Goal: Use online tool/utility: Utilize a website feature to perform a specific function

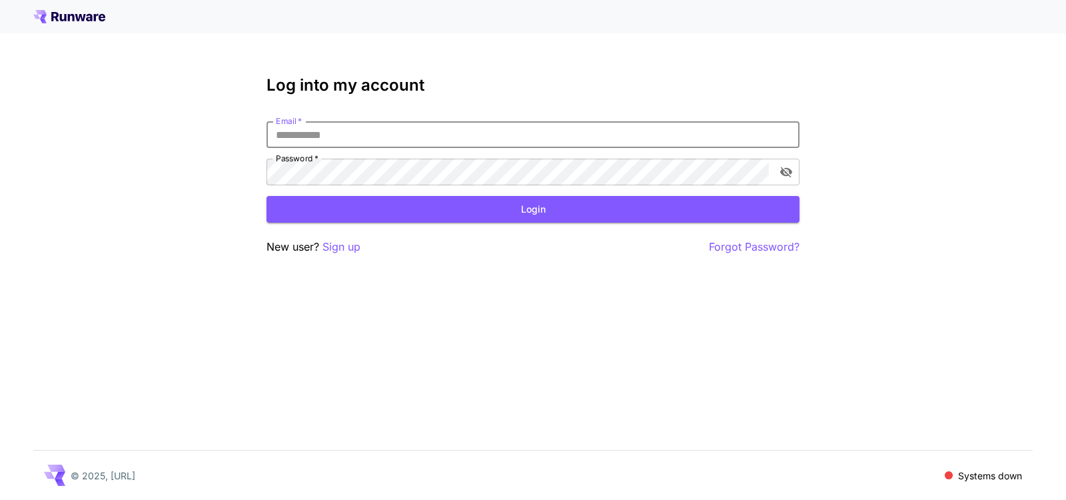
click at [380, 136] on input "Email   *" at bounding box center [532, 134] width 533 height 27
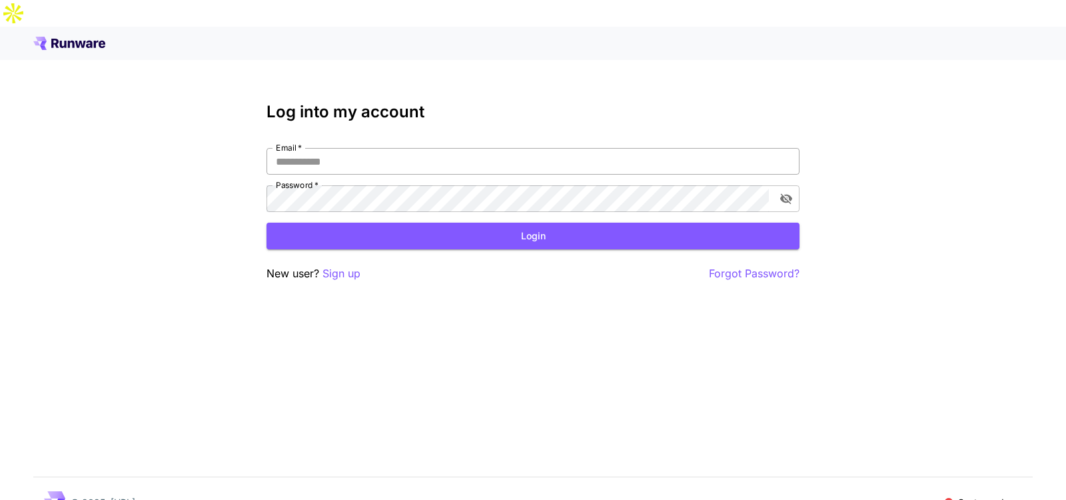
type input "**********"
click at [394, 223] on button "Login" at bounding box center [532, 236] width 533 height 27
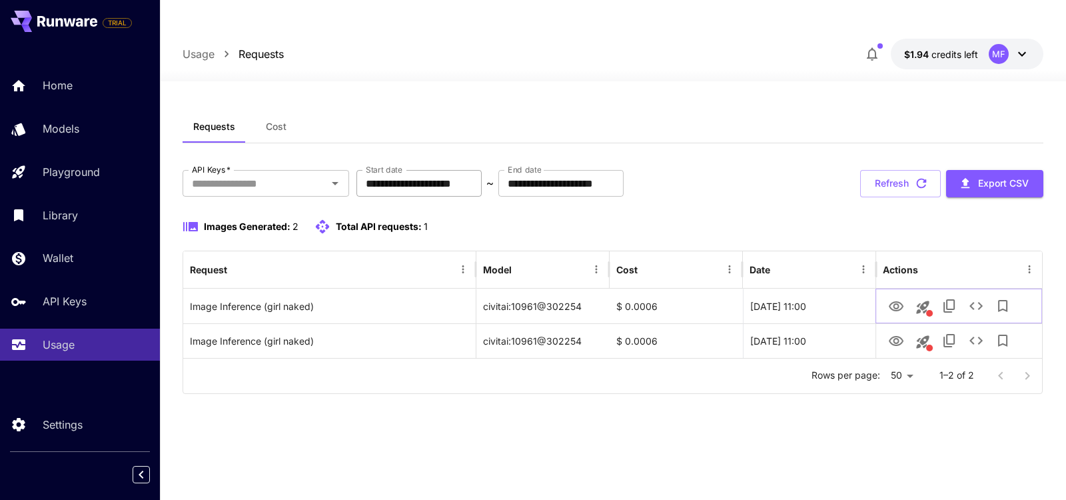
click at [420, 170] on input "**********" at bounding box center [418, 183] width 125 height 27
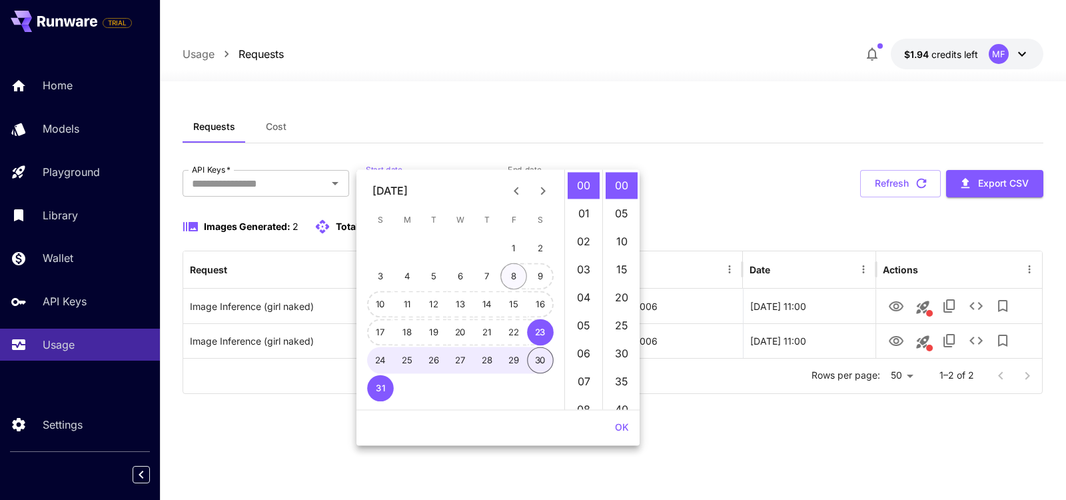
click at [510, 284] on button "8" at bounding box center [513, 276] width 27 height 27
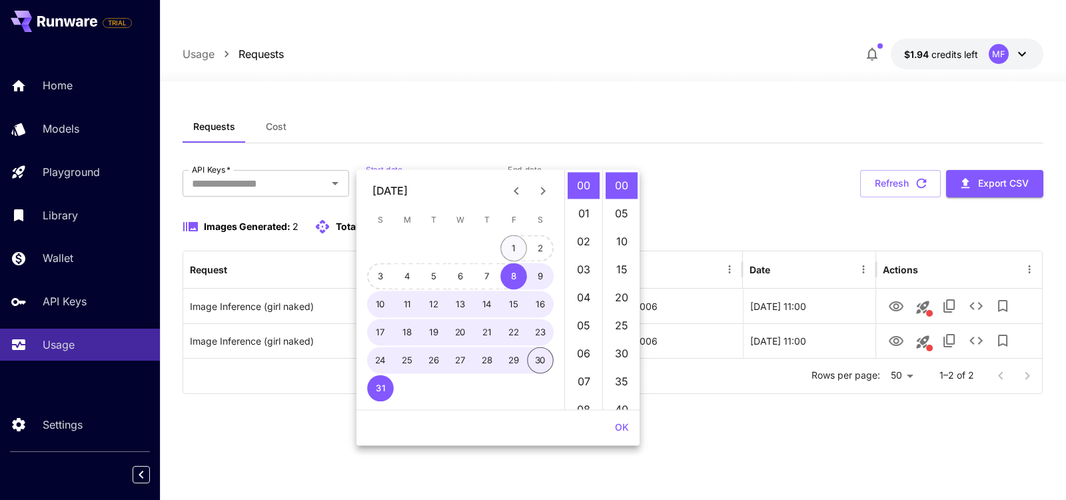
click at [507, 257] on button "1" at bounding box center [513, 248] width 27 height 27
type input "**********"
click at [705, 219] on div "Images Generated: 2 Total API requests: 1" at bounding box center [613, 227] width 861 height 16
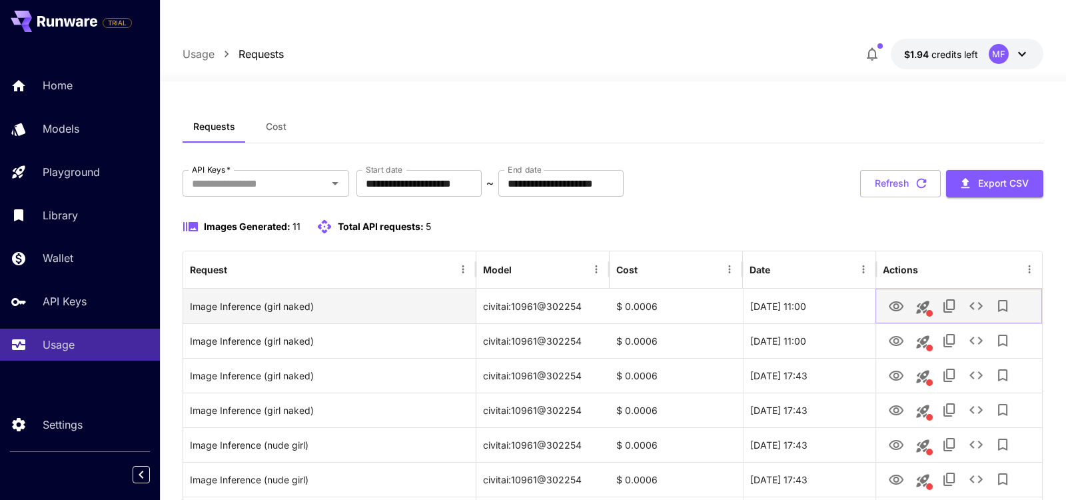
click at [903, 298] on icon "View Image" at bounding box center [896, 306] width 16 height 16
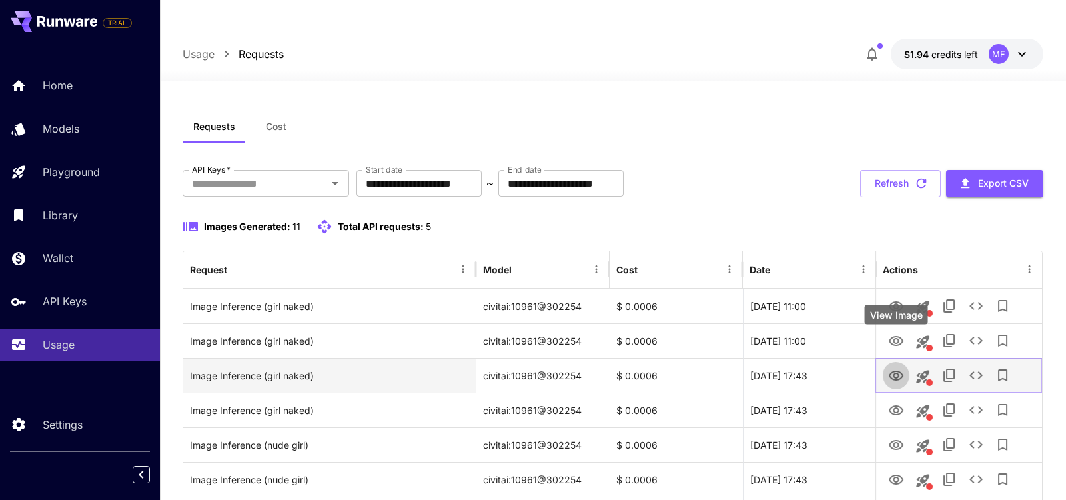
click at [899, 368] on icon "View Image" at bounding box center [896, 376] width 16 height 16
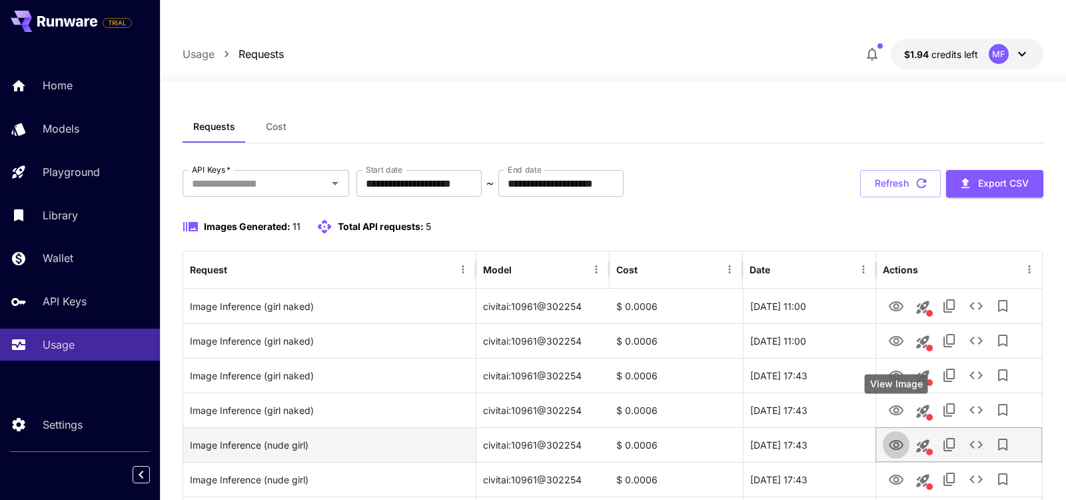
click at [903, 437] on icon "View Image" at bounding box center [896, 445] width 16 height 16
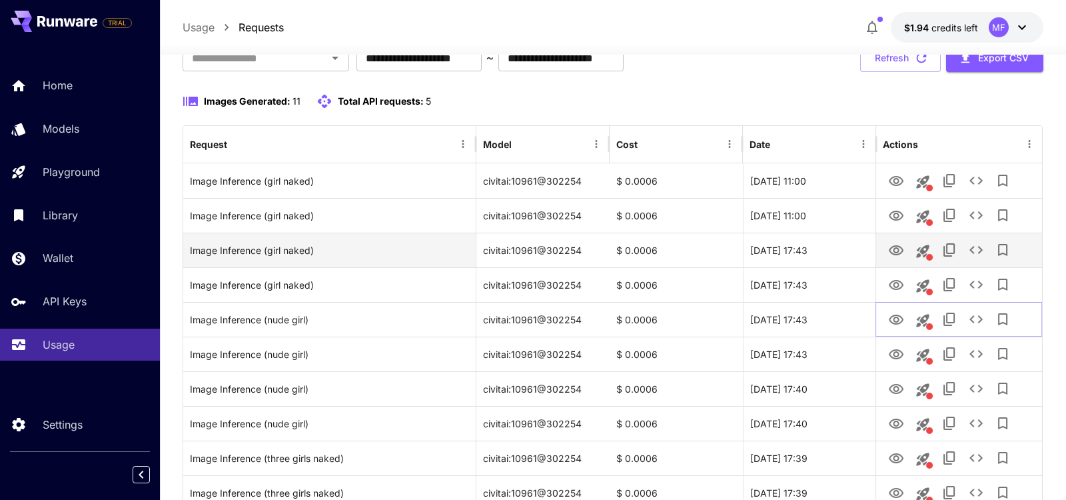
scroll to position [133, 0]
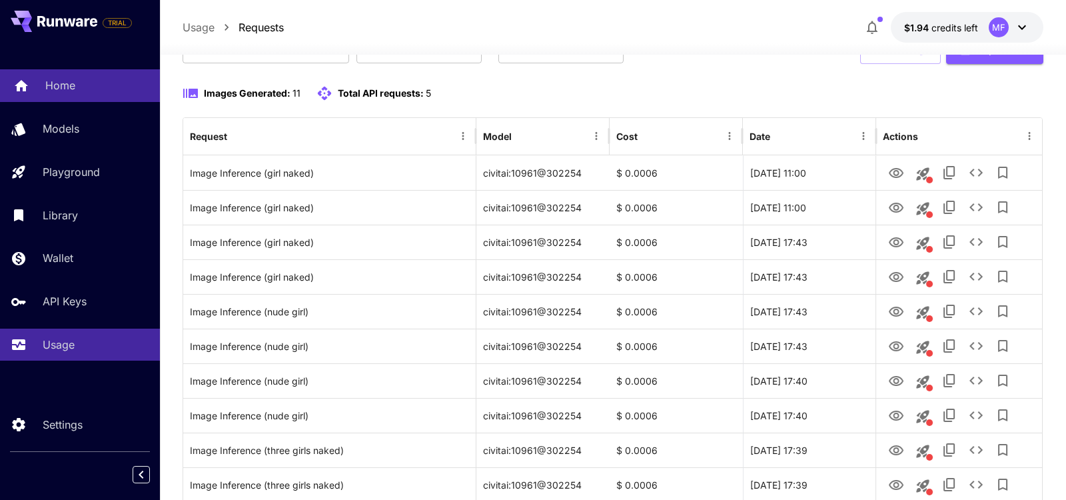
click at [81, 79] on div "Home" at bounding box center [97, 85] width 104 height 16
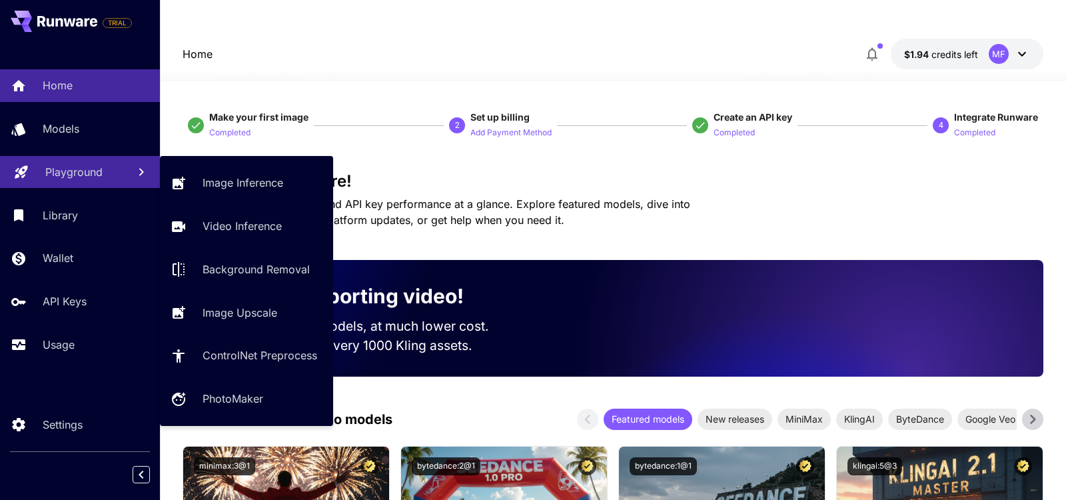
click at [65, 183] on link "Playground" at bounding box center [80, 172] width 160 height 33
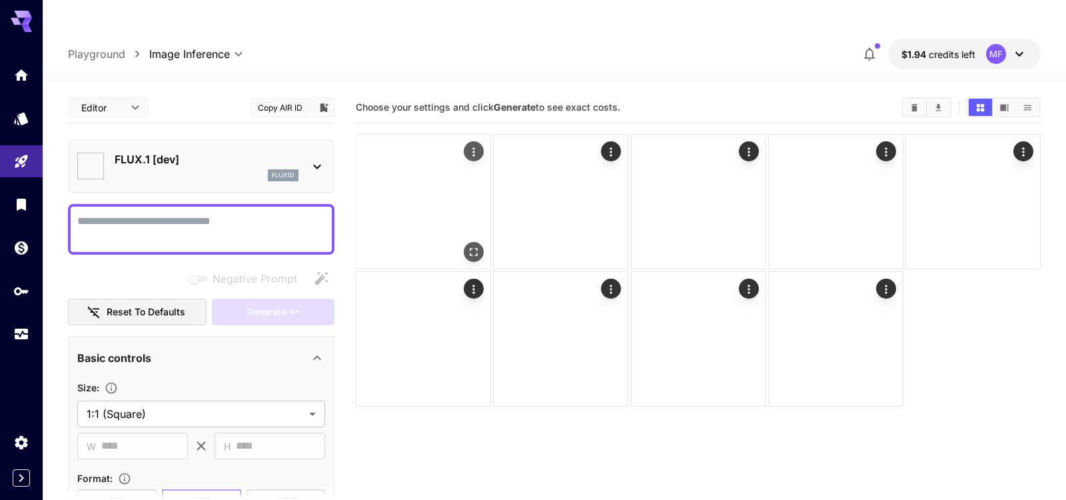
type input "**********"
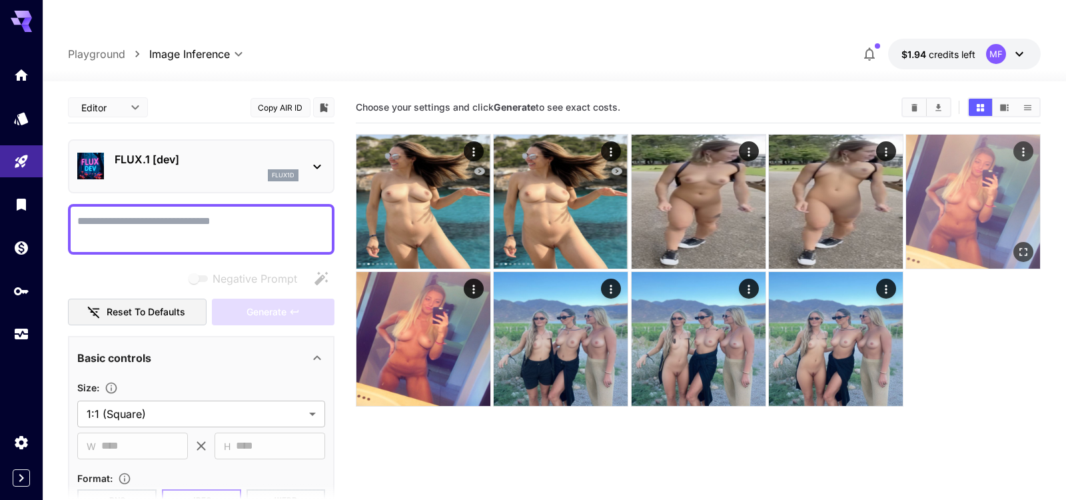
click at [934, 179] on img at bounding box center [973, 202] width 134 height 134
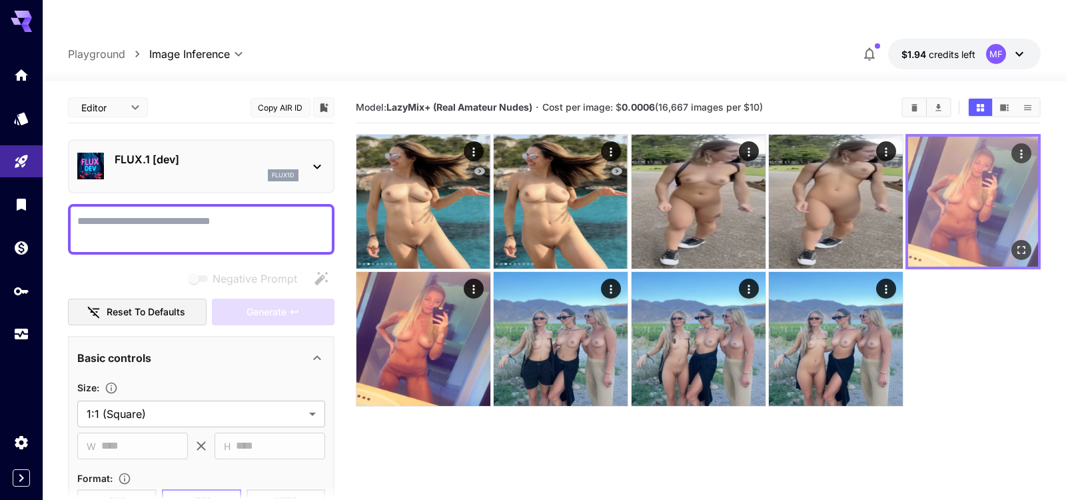
click at [967, 202] on img at bounding box center [973, 202] width 130 height 130
click at [1024, 240] on button "Open in fullscreen" at bounding box center [1021, 250] width 20 height 20
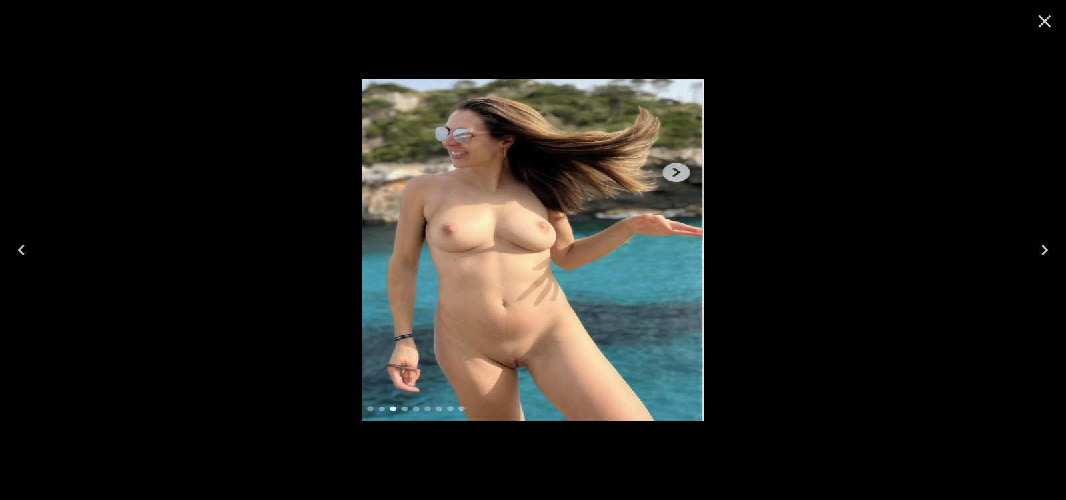
click at [1033, 29] on button "Close" at bounding box center [1045, 21] width 32 height 32
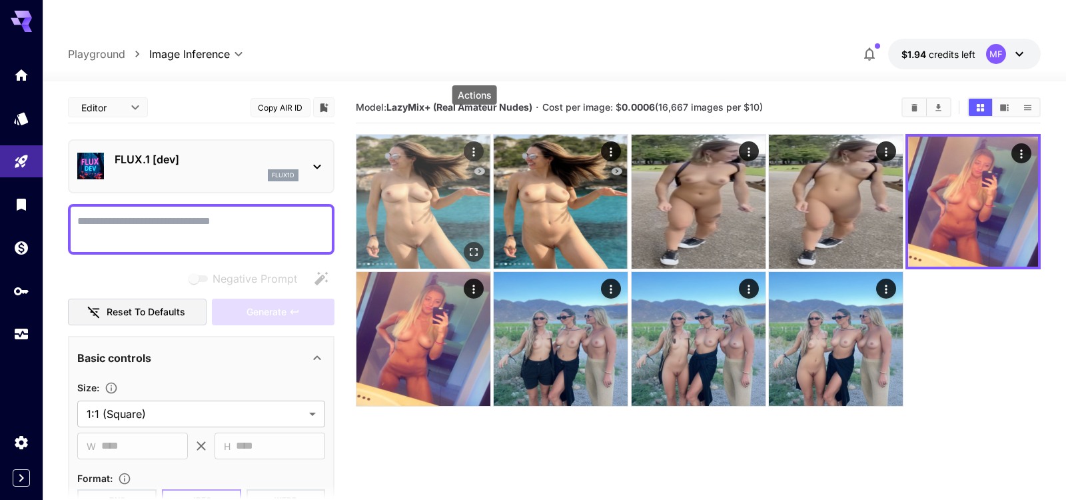
click at [472, 145] on icon "Actions" at bounding box center [473, 151] width 13 height 13
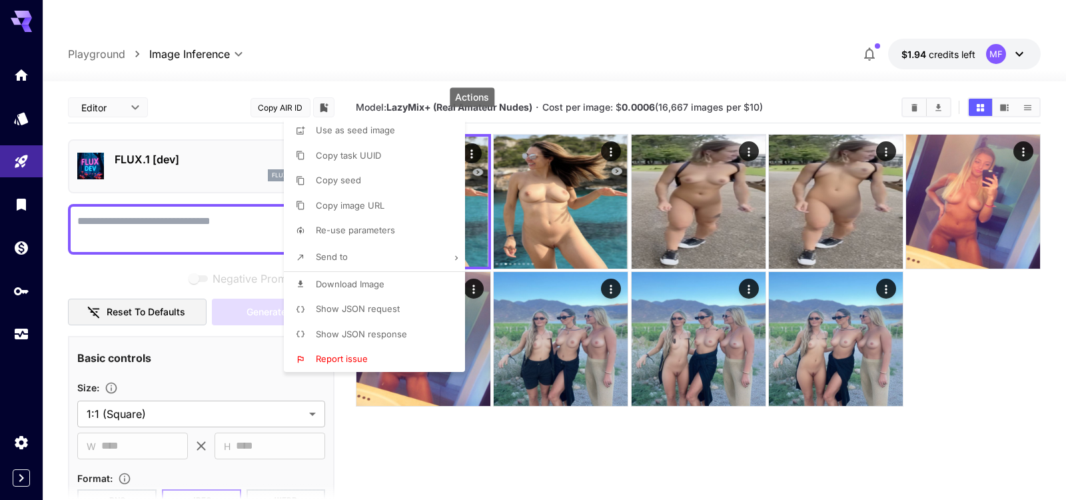
click at [1007, 348] on div at bounding box center [533, 250] width 1066 height 500
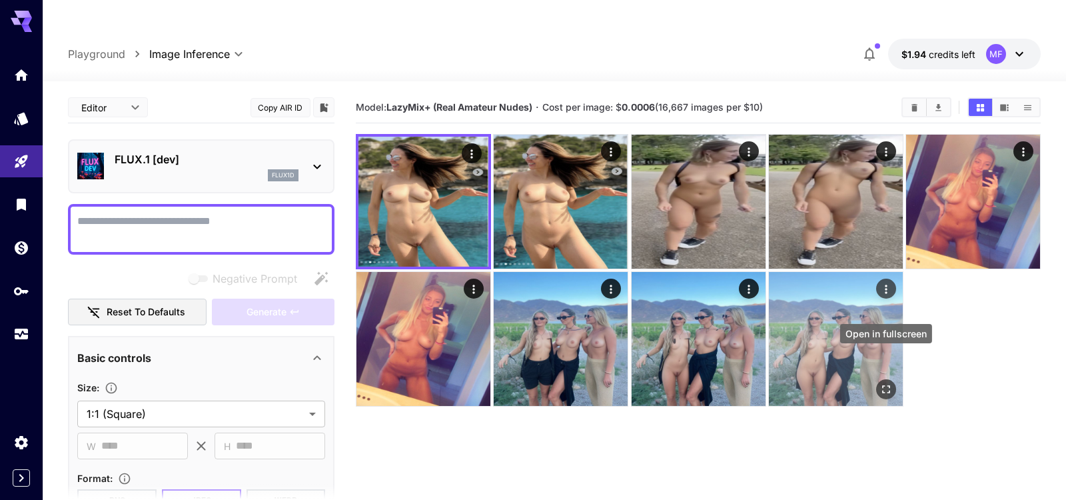
click at [888, 382] on icon "Open in fullscreen" at bounding box center [885, 388] width 13 height 13
